Goal: Contribute content

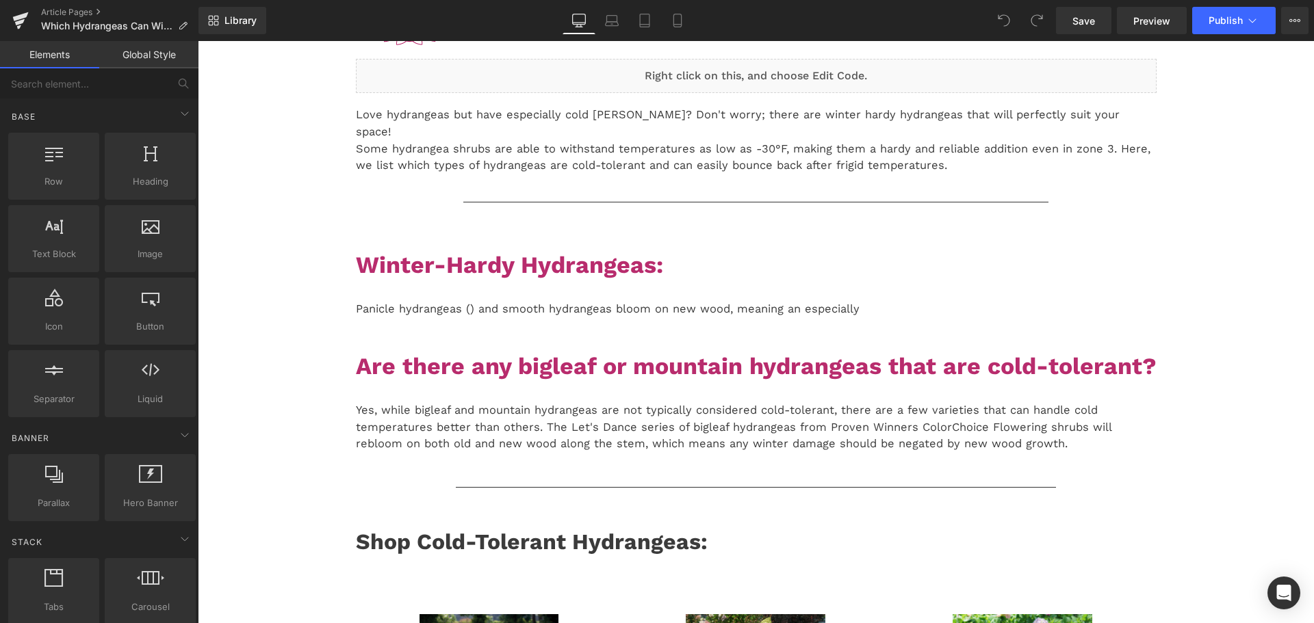
scroll to position [68, 0]
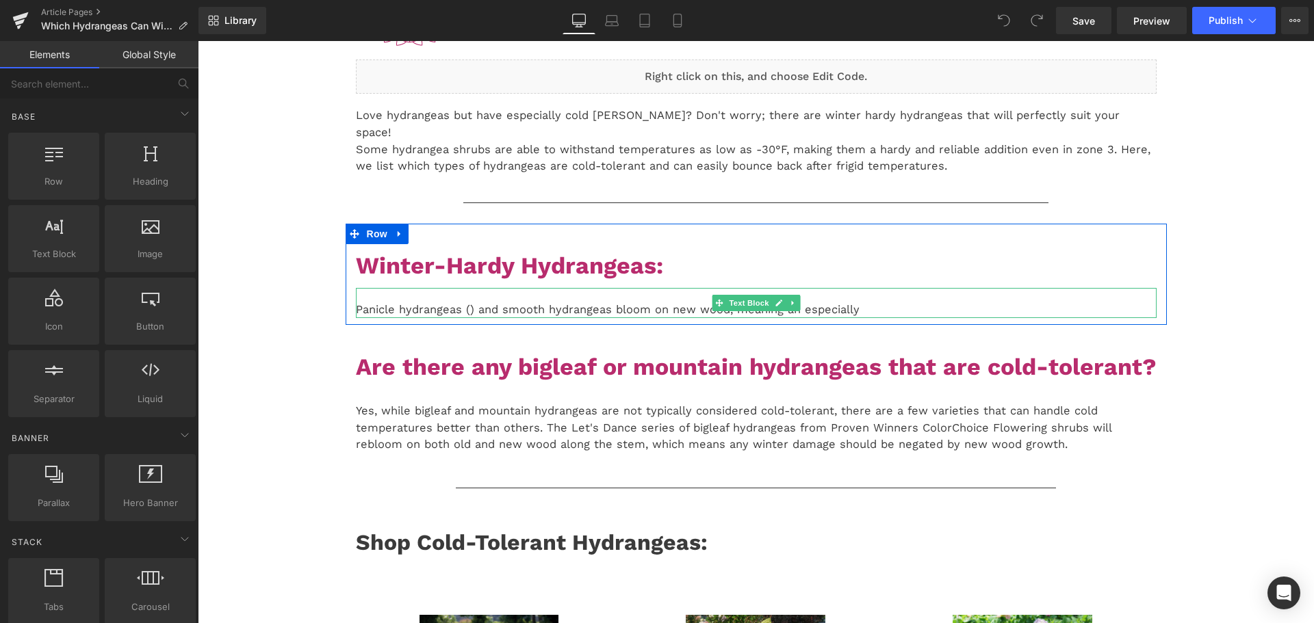
click at [854, 302] on p "Panicle hydrangeas () and smooth hydrangeas bloom on new wood, meaning an espec…" at bounding box center [756, 310] width 801 height 17
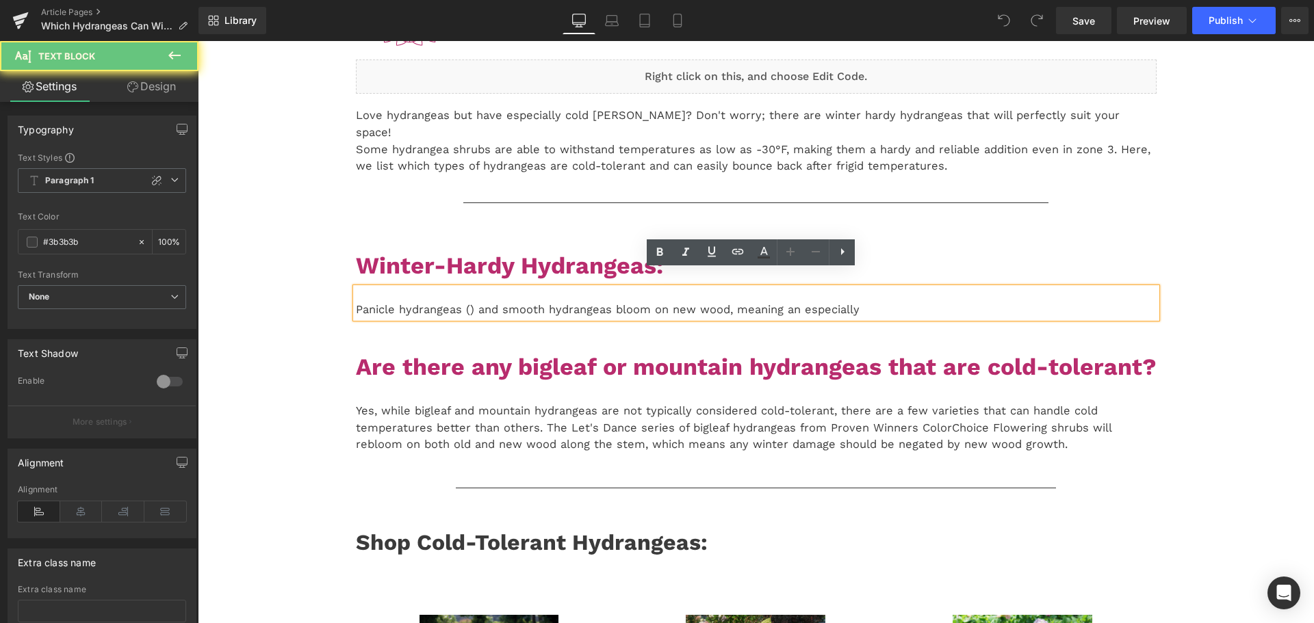
drag, startPoint x: 810, startPoint y: 288, endPoint x: 794, endPoint y: 289, distance: 15.8
click at [810, 302] on p "Panicle hydrangeas () and smooth hydrangeas bloom on new wood, meaning an espec…" at bounding box center [756, 310] width 801 height 17
drag, startPoint x: 778, startPoint y: 293, endPoint x: 849, endPoint y: 297, distance: 71.3
click at [849, 302] on p "Panicle hydrangeas () and smooth hydrangeas bloom on new wood, meaning an espec…" at bounding box center [756, 310] width 801 height 17
click at [758, 302] on p "Panicle hydrangeas () and smooth hydrangeas bloom on new wood, meaning an espec…" at bounding box center [756, 310] width 801 height 17
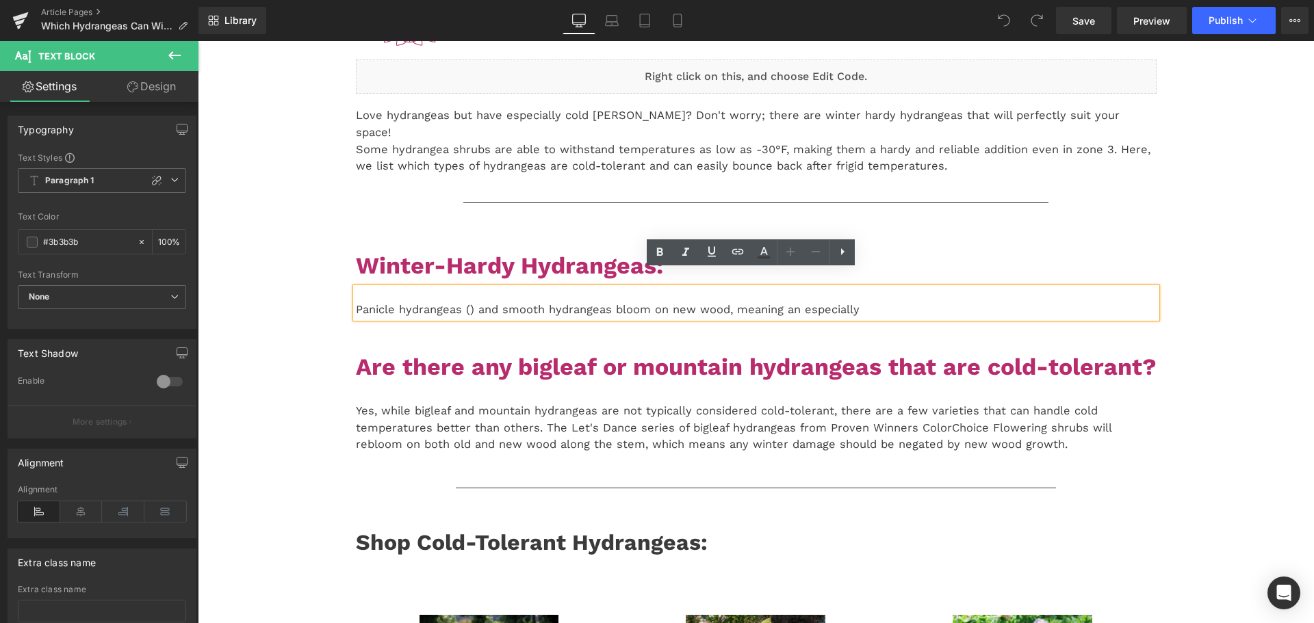
drag, startPoint x: 862, startPoint y: 290, endPoint x: 775, endPoint y: 290, distance: 87.6
click at [775, 302] on p "Panicle hydrangeas () and smooth hydrangeas bloom on new wood, meaning an espec…" at bounding box center [756, 310] width 801 height 17
click at [773, 302] on p "Panicle hydrangeas () and smooth hydrangeas bloom on new wood, meaning an espec…" at bounding box center [756, 310] width 801 height 17
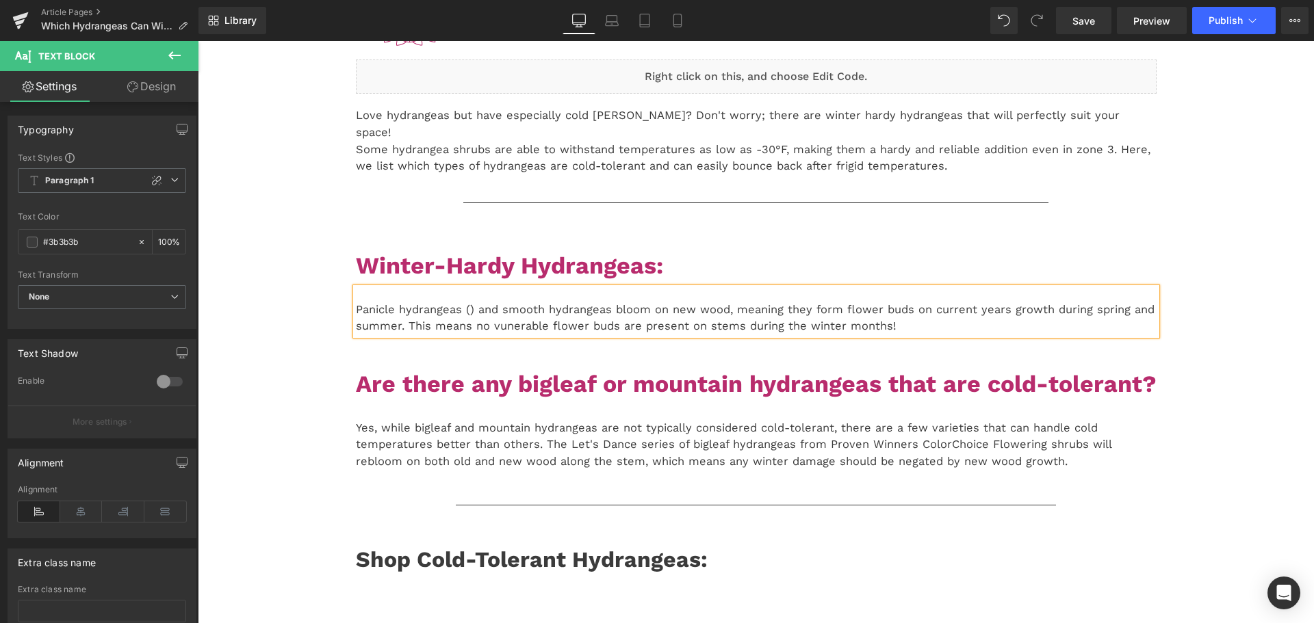
click at [514, 318] on p "Panicle hydrangeas () and smooth hydrangeas bloom on new wood, meaning they for…" at bounding box center [756, 319] width 801 height 34
click at [1083, 20] on span "Save" at bounding box center [1083, 21] width 23 height 14
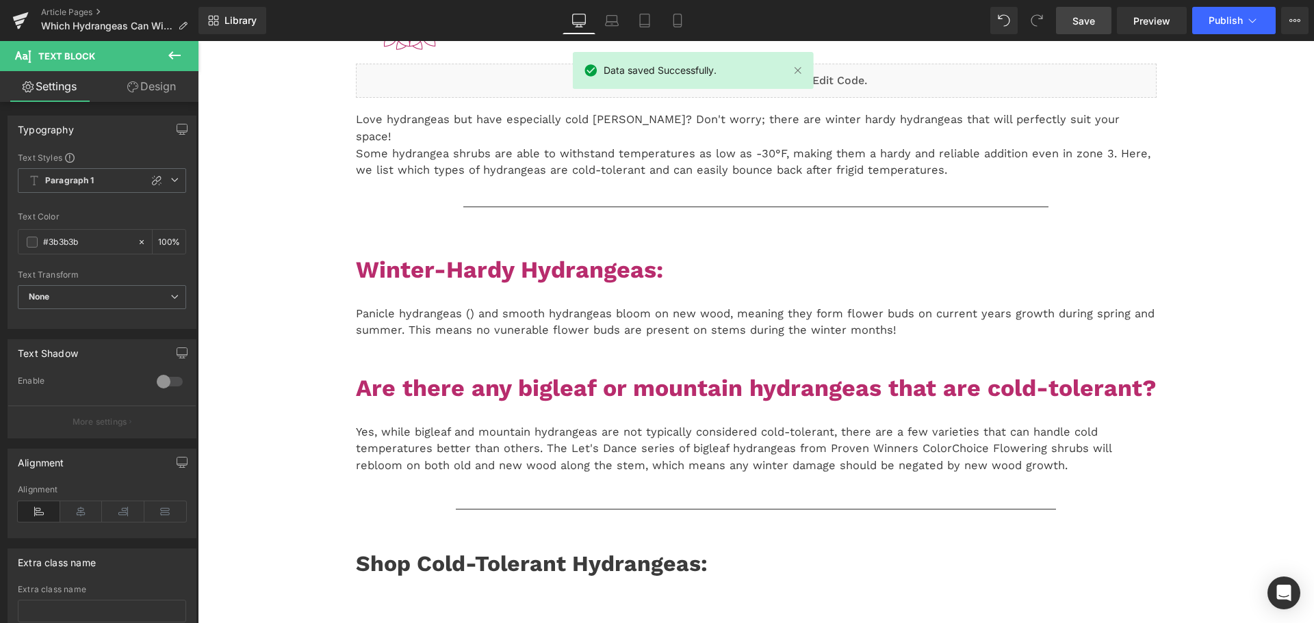
scroll to position [0, 0]
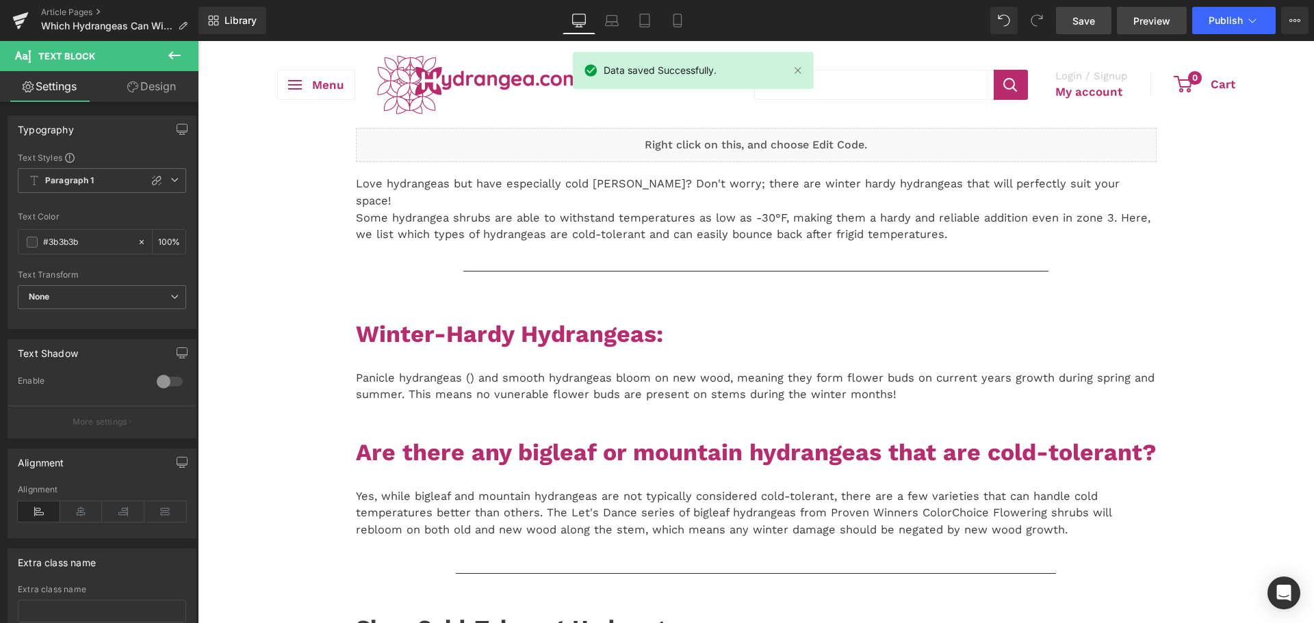
click at [1167, 23] on span "Preview" at bounding box center [1151, 21] width 37 height 14
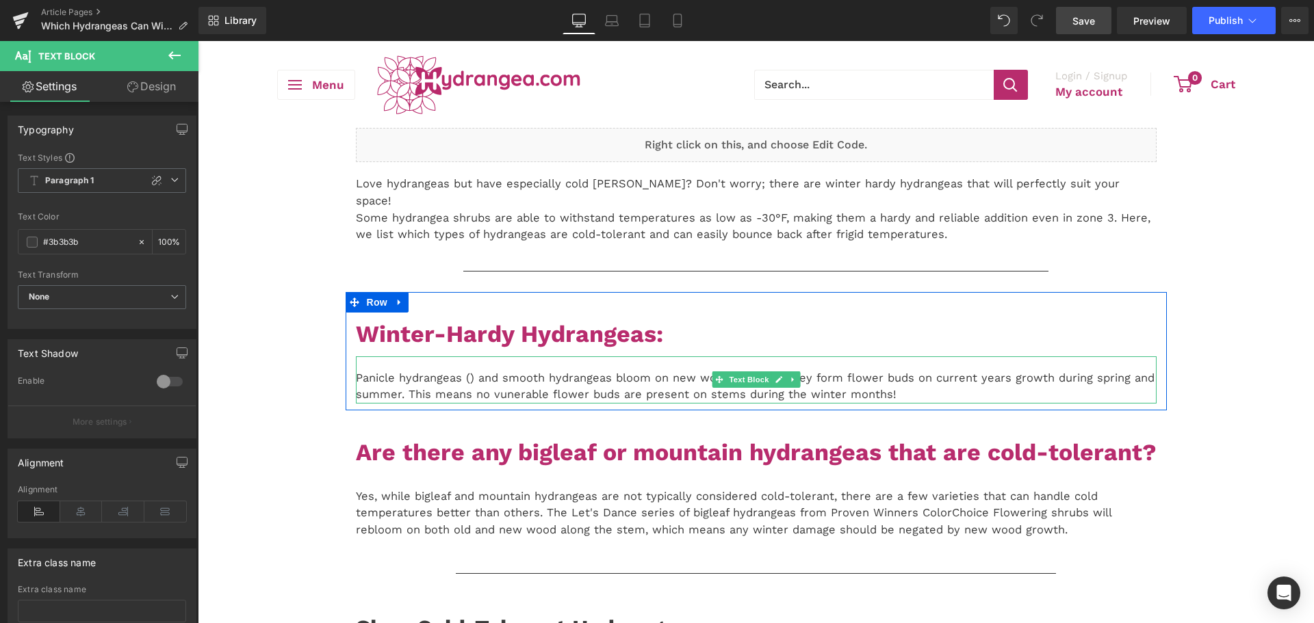
click at [450, 370] on p "Panicle hydrangeas () and smooth hydrangeas bloom on new wood, meaning they for…" at bounding box center [756, 387] width 801 height 34
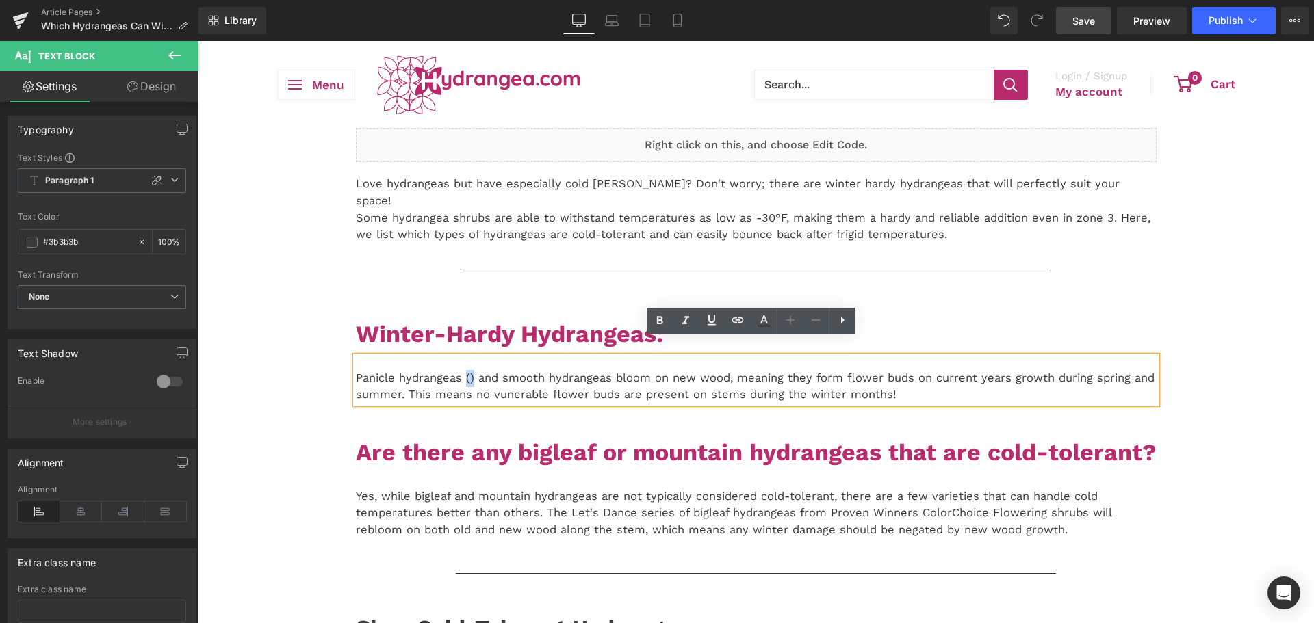
click at [461, 370] on p "Panicle hydrangeas () and smooth hydrangeas bloom on new wood, meaning they for…" at bounding box center [756, 387] width 801 height 34
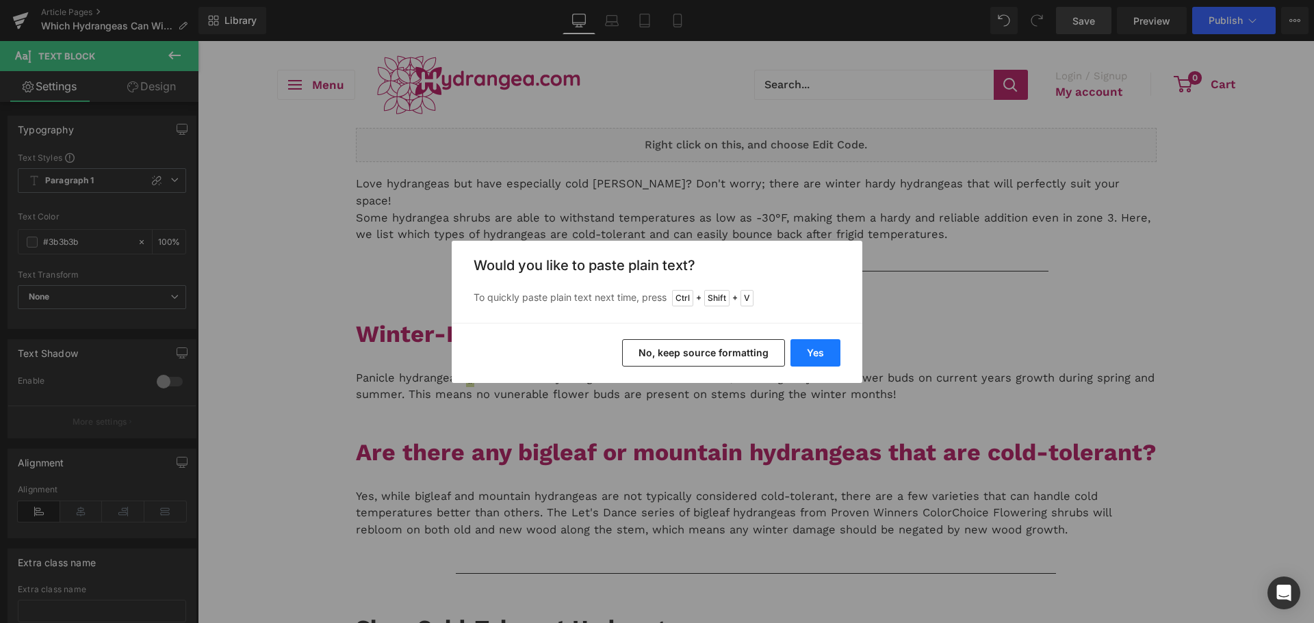
click at [802, 349] on button "Yes" at bounding box center [815, 352] width 50 height 27
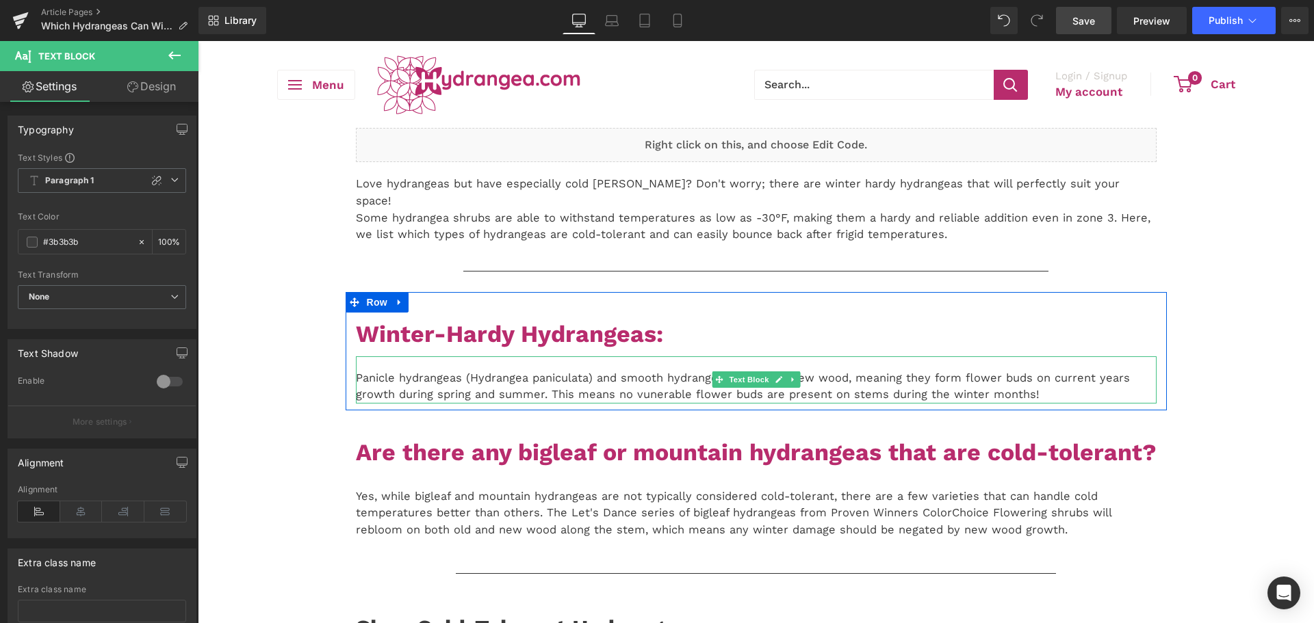
drag, startPoint x: 671, startPoint y: 361, endPoint x: 679, endPoint y: 366, distance: 9.5
click at [671, 370] on p "Panicle hydrangeas (Hydrangea paniculata) and smooth hydrangeas bloom on new wo…" at bounding box center [756, 387] width 801 height 34
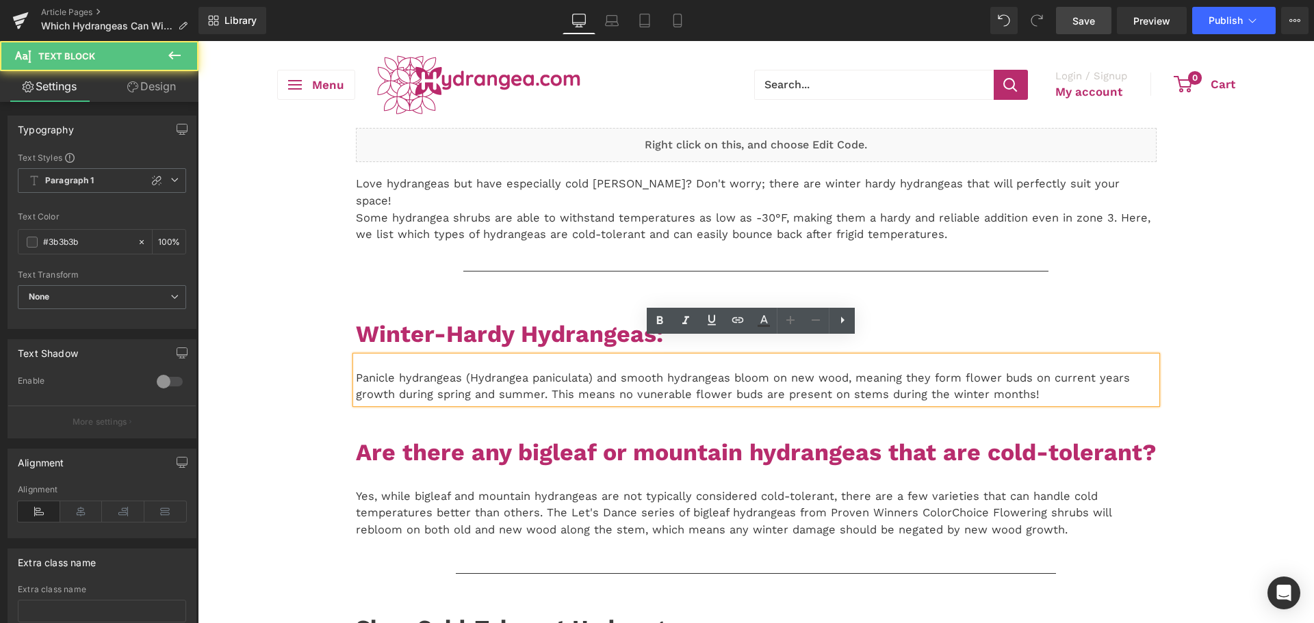
click at [725, 370] on p "Panicle hydrangeas (Hydrangea paniculata) and smooth hydrangeas bloom on new wo…" at bounding box center [756, 387] width 801 height 34
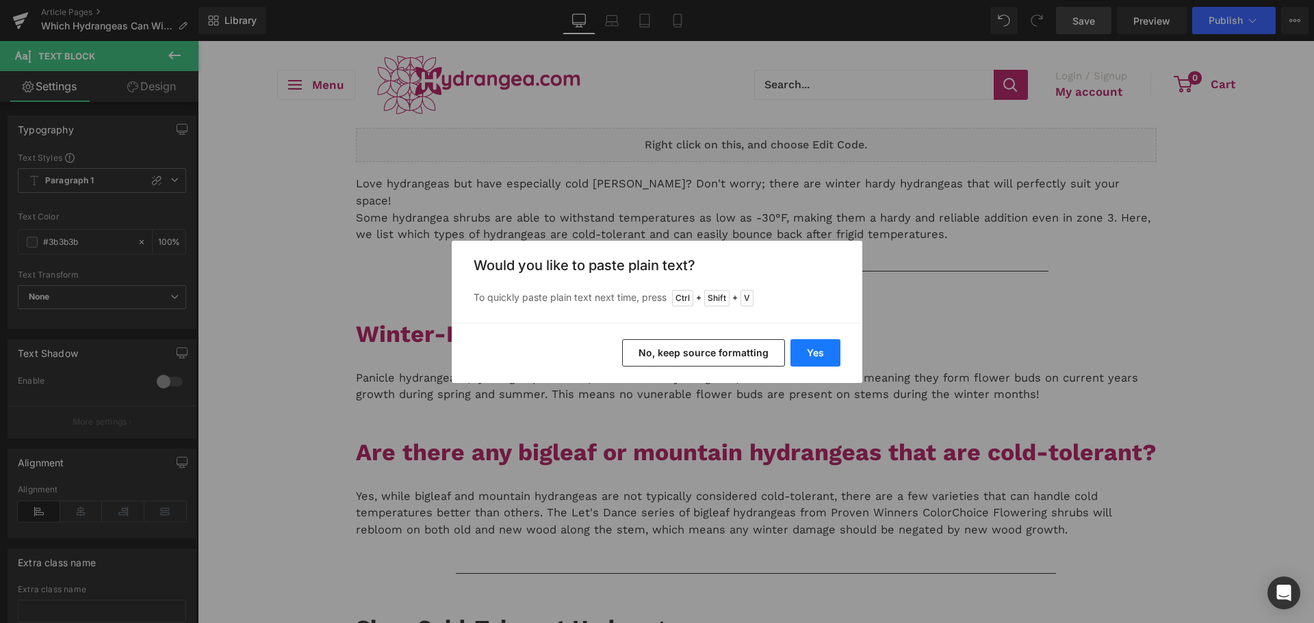
click at [795, 354] on button "Yes" at bounding box center [815, 352] width 50 height 27
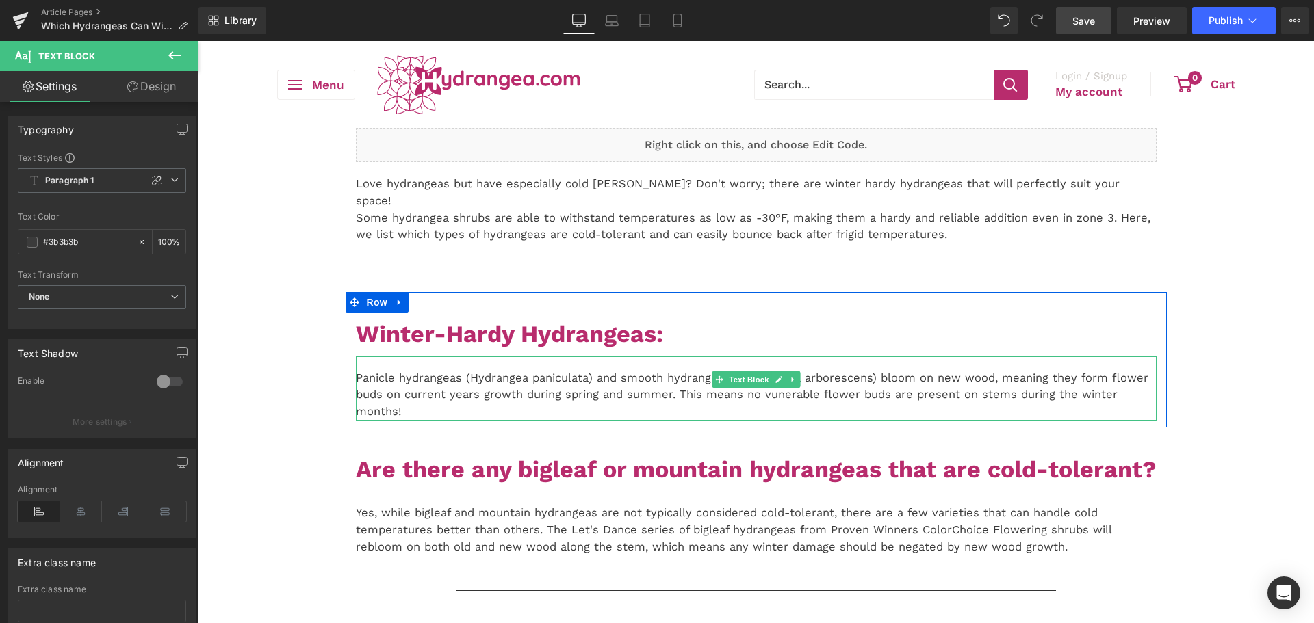
click at [638, 370] on p "Panicle hydrangeas (Hydrangea paniculata) and smooth hydrangeas ((Hydrangea arb…" at bounding box center [756, 395] width 801 height 51
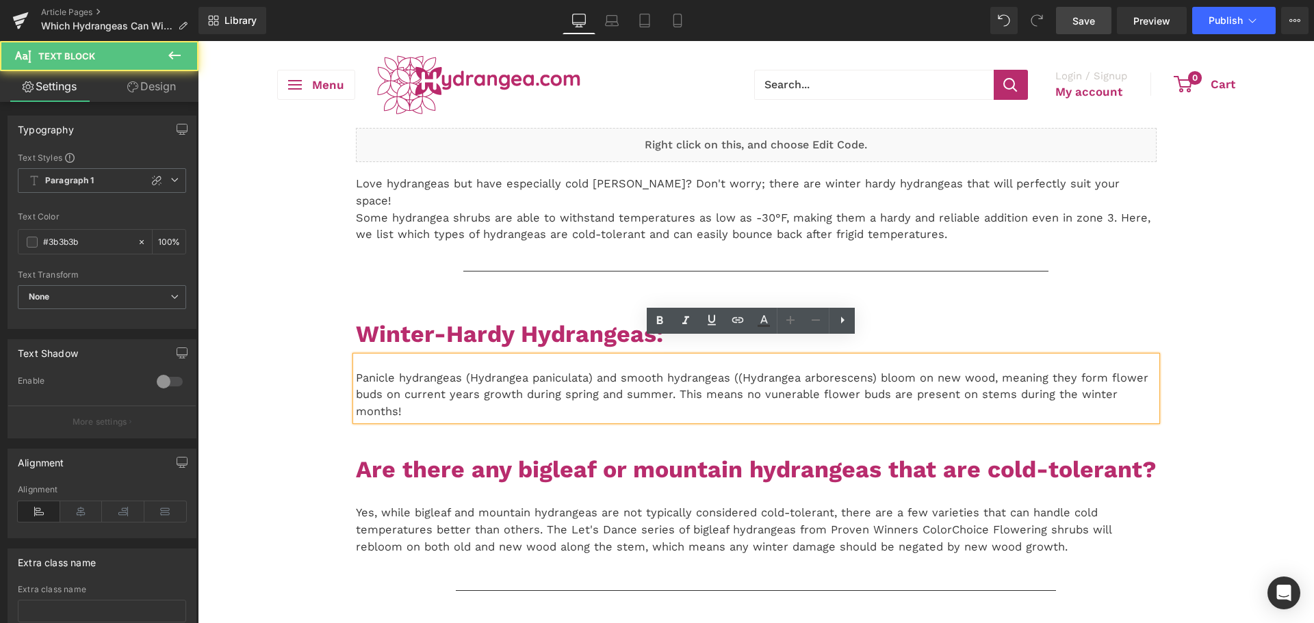
click at [730, 370] on p "Panicle hydrangeas (Hydrangea paniculata) and smooth hydrangeas ((Hydrangea arb…" at bounding box center [756, 395] width 801 height 51
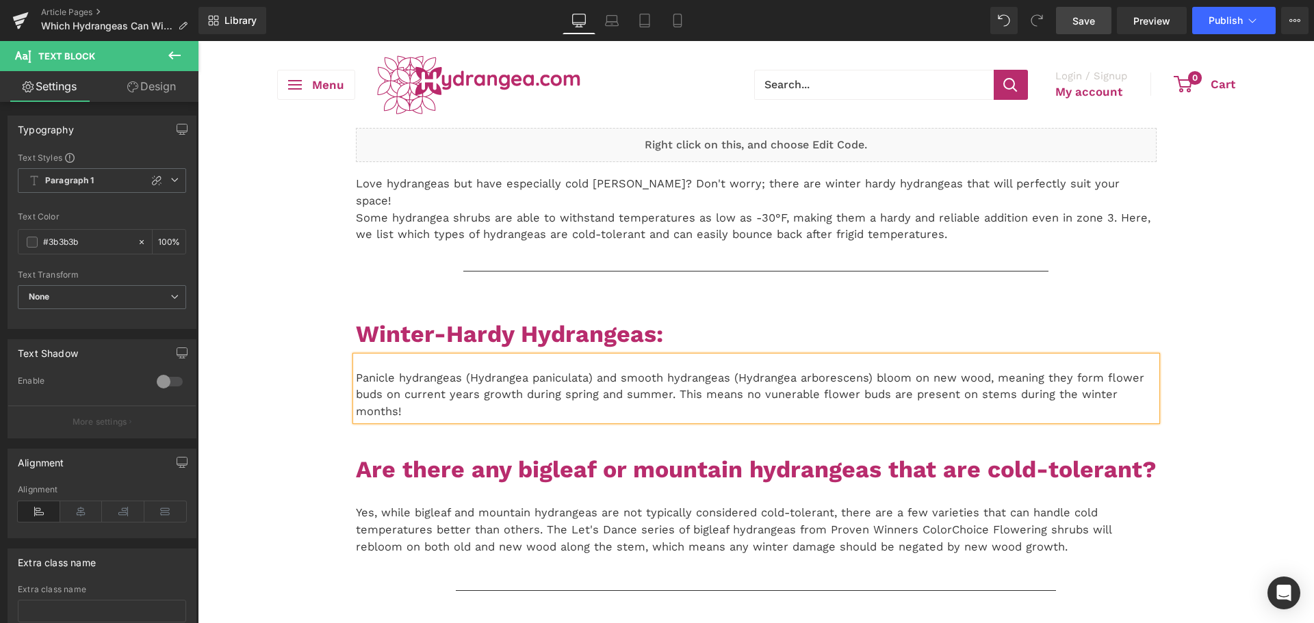
drag, startPoint x: 1086, startPoint y: 27, endPoint x: 1078, endPoint y: 31, distance: 8.6
click at [1086, 27] on span "Save" at bounding box center [1083, 21] width 23 height 14
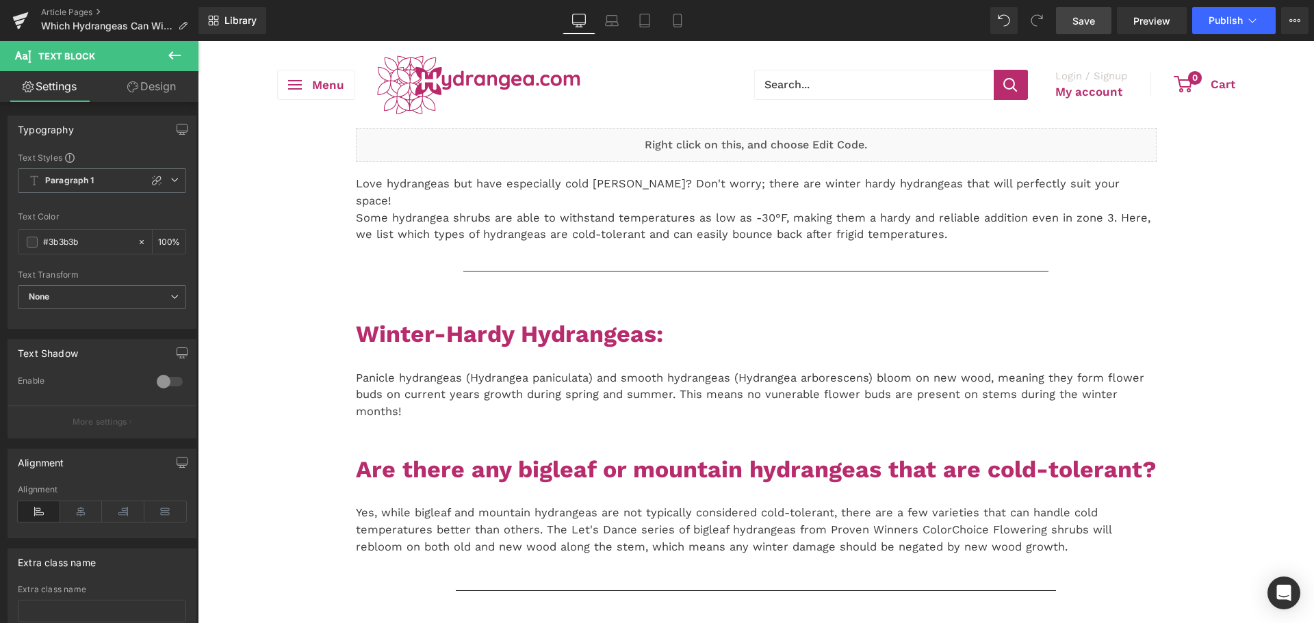
click at [1089, 11] on link "Save" at bounding box center [1083, 20] width 55 height 27
click at [1106, 27] on link "Save" at bounding box center [1083, 20] width 55 height 27
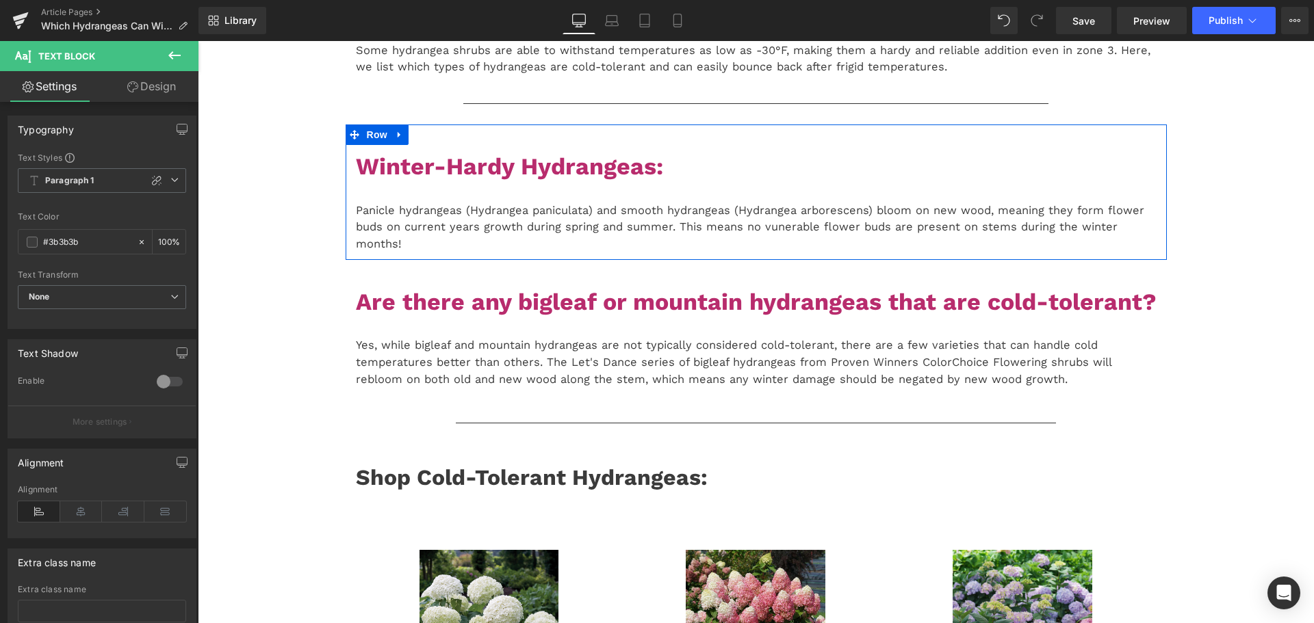
scroll to position [137, 0]
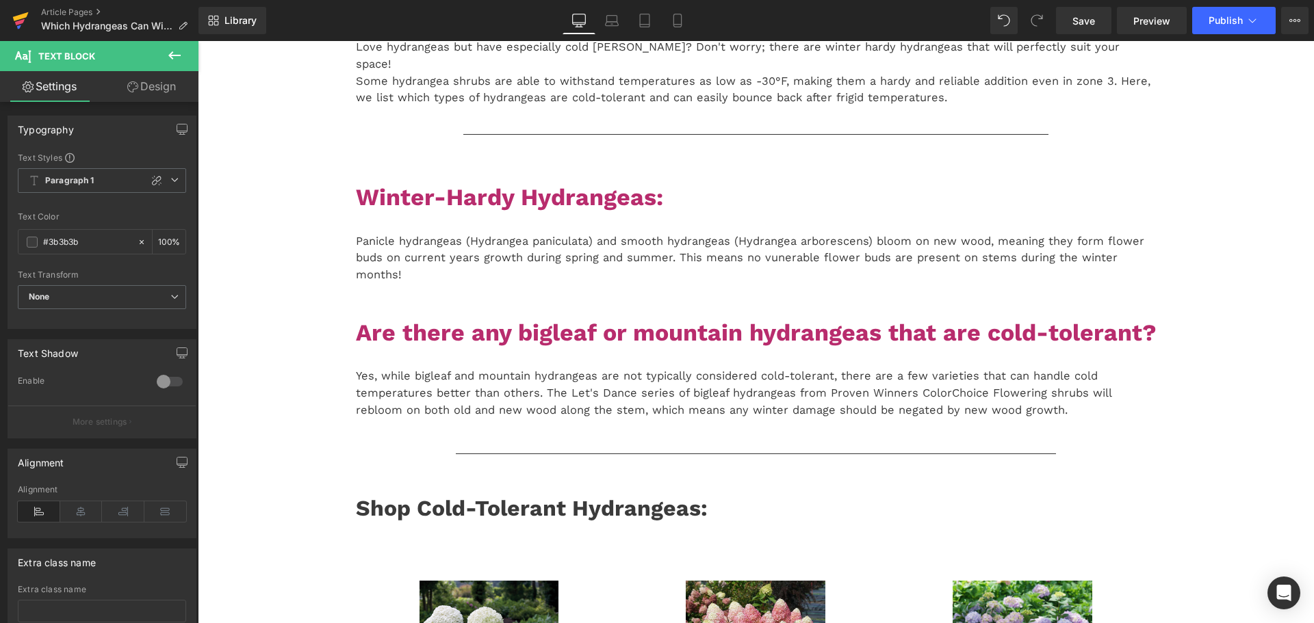
drag, startPoint x: 1078, startPoint y: 24, endPoint x: 22, endPoint y: 24, distance: 1055.9
click at [1078, 24] on span "Save" at bounding box center [1083, 21] width 23 height 14
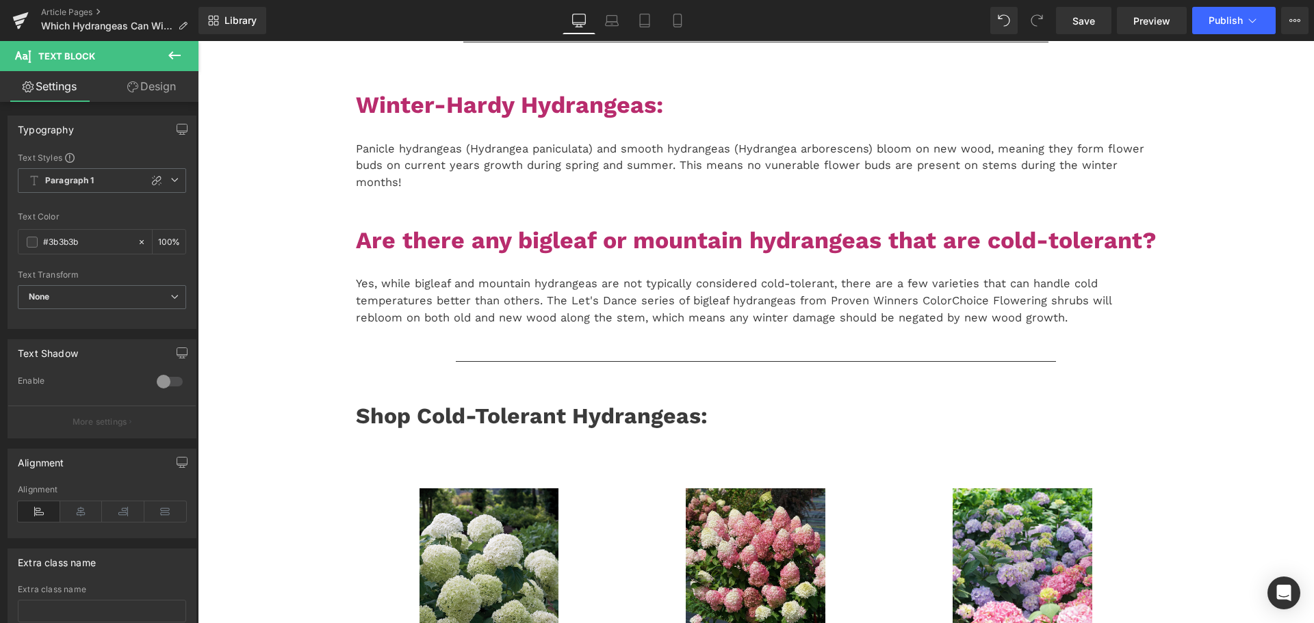
scroll to position [205, 0]
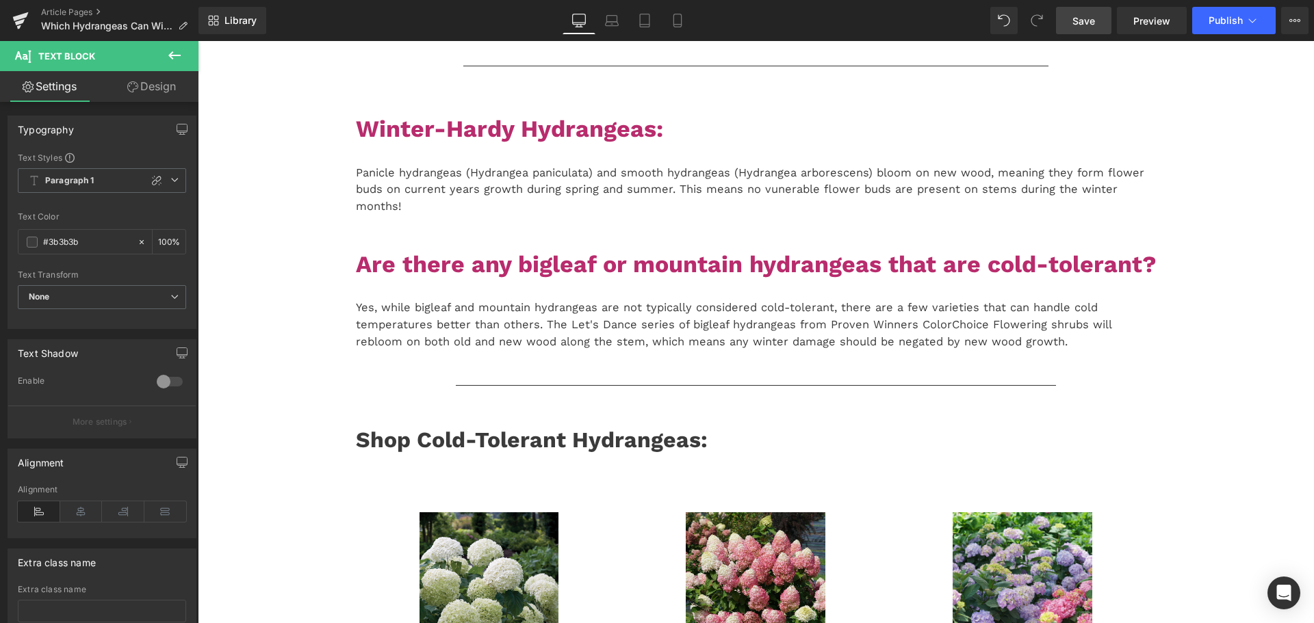
click at [1093, 28] on link "Save" at bounding box center [1083, 20] width 55 height 27
click at [1083, 25] on span "Save" at bounding box center [1083, 21] width 23 height 14
